Goal: Use online tool/utility: Use online tool/utility

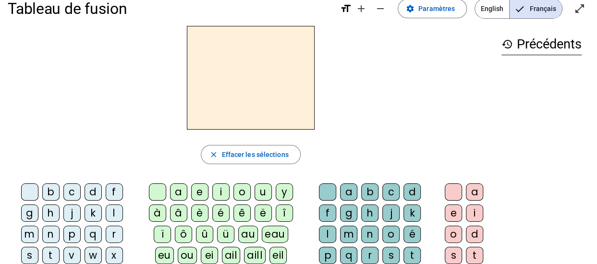
scroll to position [14, 0]
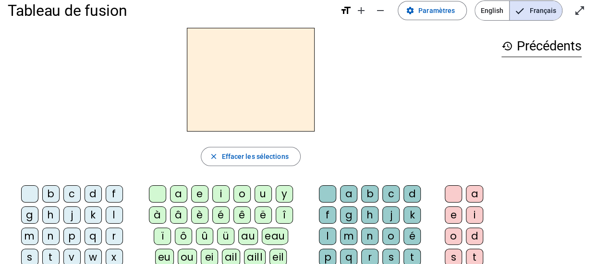
click at [32, 251] on div "s" at bounding box center [29, 257] width 17 height 17
click at [220, 190] on div "i" at bounding box center [220, 193] width 17 height 17
click at [52, 233] on div "n" at bounding box center [50, 236] width 17 height 17
click at [199, 196] on div "e" at bounding box center [199, 193] width 17 height 17
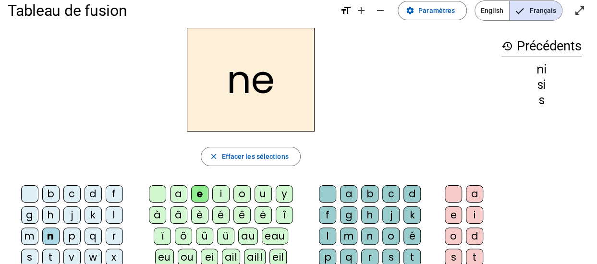
click at [27, 253] on div "s" at bounding box center [29, 257] width 17 height 17
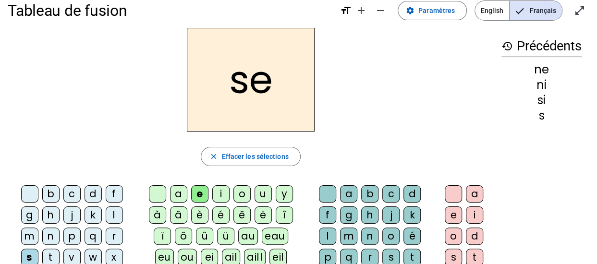
click at [52, 251] on div "t" at bounding box center [50, 257] width 17 height 17
click at [91, 192] on div "d" at bounding box center [93, 193] width 17 height 17
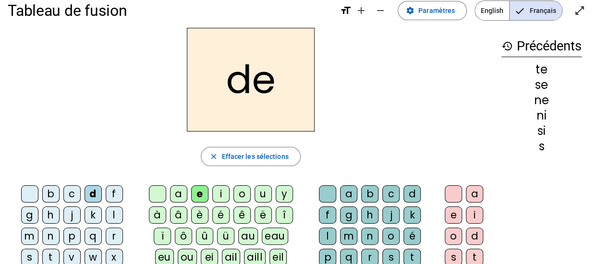
click at [263, 194] on div "u" at bounding box center [262, 193] width 17 height 17
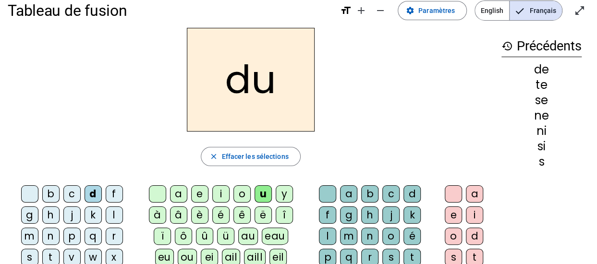
click at [263, 194] on div "u" at bounding box center [262, 193] width 17 height 17
click at [197, 192] on div "e" at bounding box center [199, 193] width 17 height 17
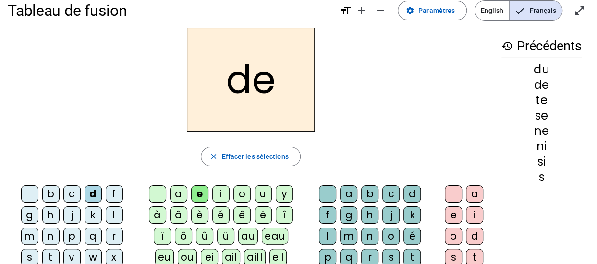
click at [261, 195] on div "u" at bounding box center [262, 193] width 17 height 17
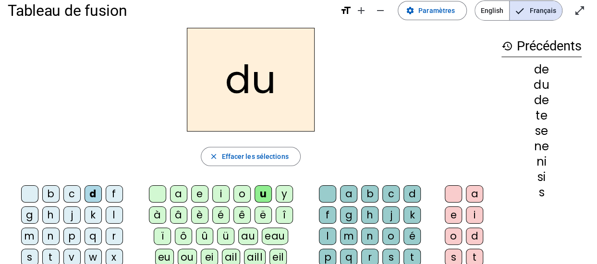
click at [25, 253] on div "s" at bounding box center [29, 257] width 17 height 17
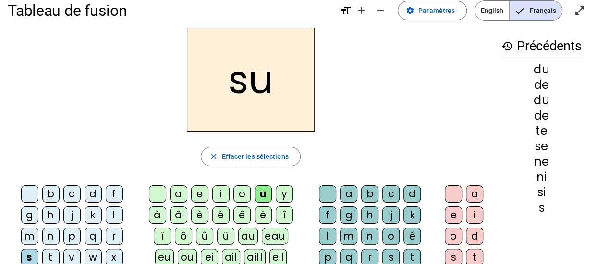
click at [113, 213] on div "l" at bounding box center [114, 214] width 17 height 17
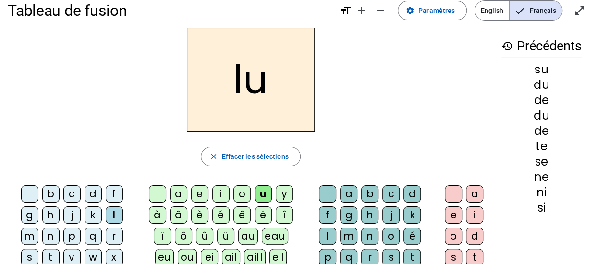
click at [46, 254] on div "t" at bounding box center [50, 257] width 17 height 17
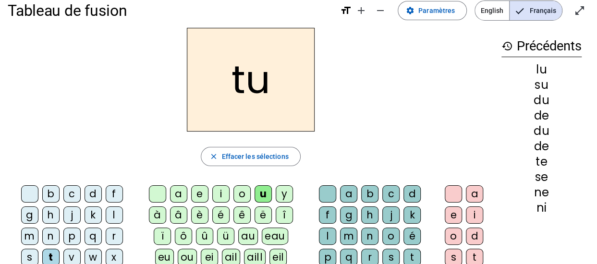
click at [175, 196] on div "a" at bounding box center [178, 193] width 17 height 17
